Goal: Navigation & Orientation: Find specific page/section

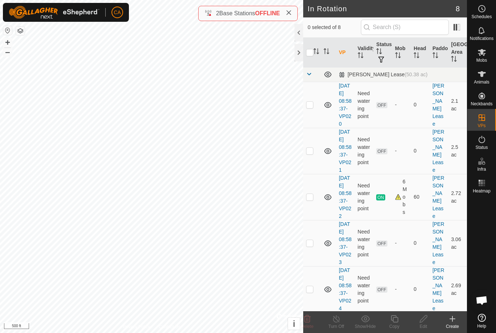
click at [20, 28] on button "button" at bounding box center [20, 30] width 9 height 9
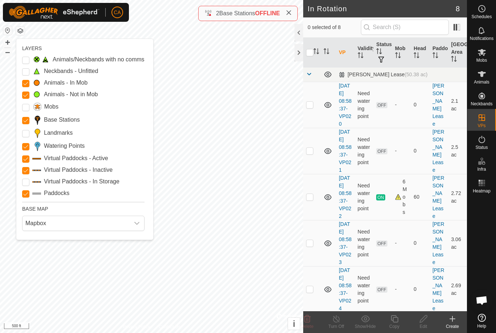
click at [22, 149] on Points "Watering Points" at bounding box center [25, 146] width 7 height 7
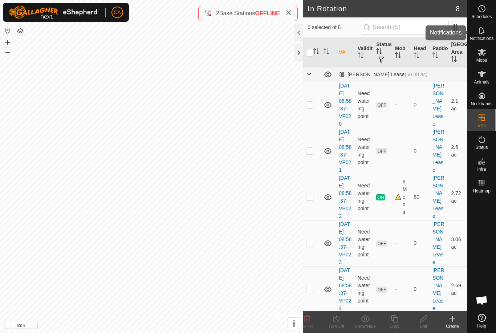
click at [484, 33] on icon at bounding box center [481, 30] width 9 height 9
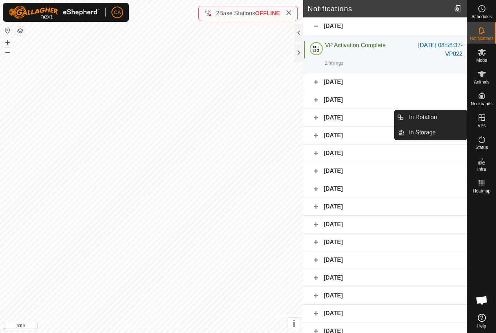
click at [443, 111] on link "In Rotation" at bounding box center [435, 117] width 62 height 15
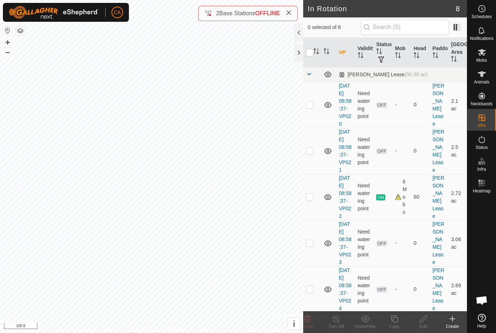
click at [298, 36] on div at bounding box center [298, 32] width 9 height 17
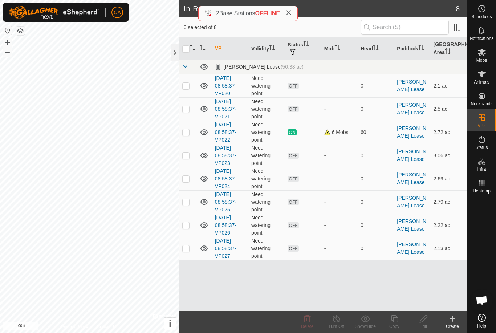
click at [178, 50] on div at bounding box center [175, 52] width 9 height 17
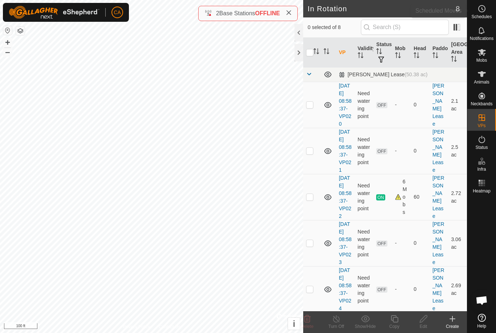
click at [484, 15] on span "Schedules" at bounding box center [481, 17] width 20 height 4
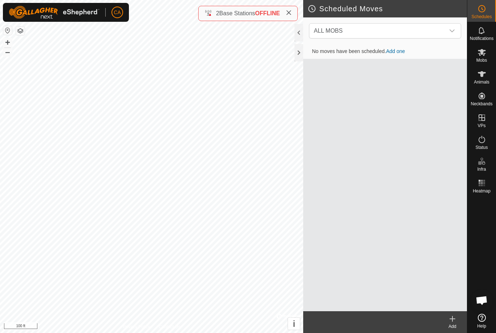
click at [488, 12] on div "Schedules" at bounding box center [481, 11] width 29 height 22
click at [486, 36] on span "Notifications" at bounding box center [482, 38] width 24 height 4
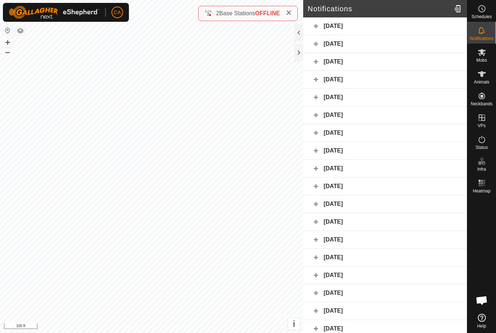
click at [435, 22] on div "[DATE]" at bounding box center [385, 26] width 164 height 18
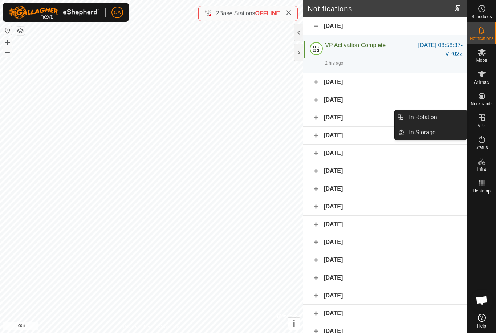
click at [433, 119] on span "In Rotation" at bounding box center [423, 117] width 28 height 9
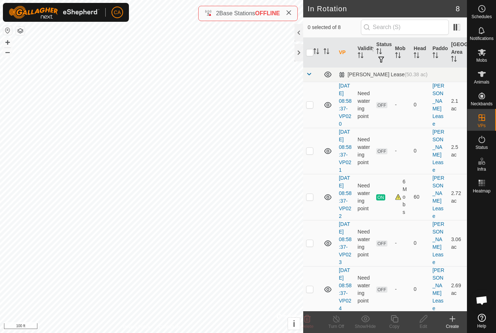
click at [297, 56] on div at bounding box center [298, 52] width 9 height 17
